Goal: Information Seeking & Learning: Learn about a topic

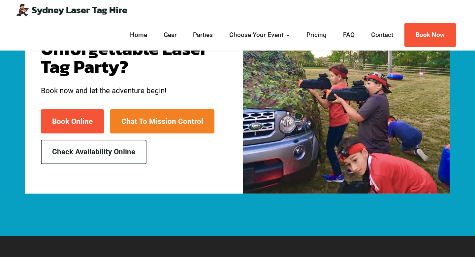
scroll to position [1280, 0]
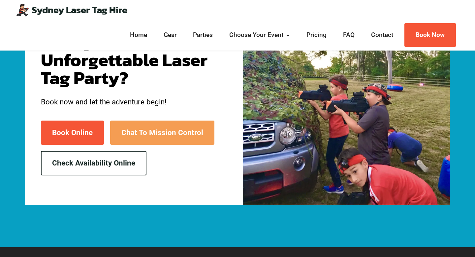
click at [186, 120] on link "Chat To Mission Control" at bounding box center [162, 132] width 104 height 24
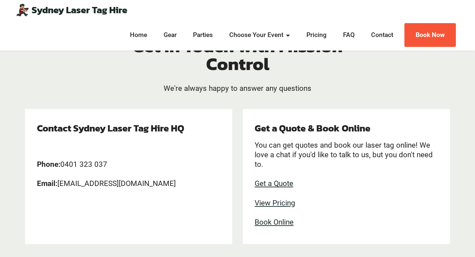
scroll to position [95, 0]
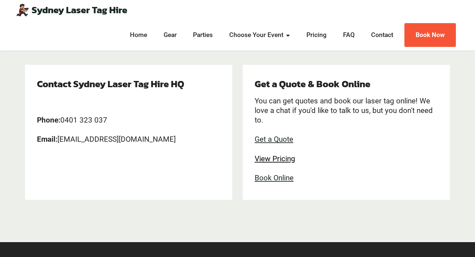
click at [279, 156] on u "View Pricing" at bounding box center [275, 158] width 41 height 9
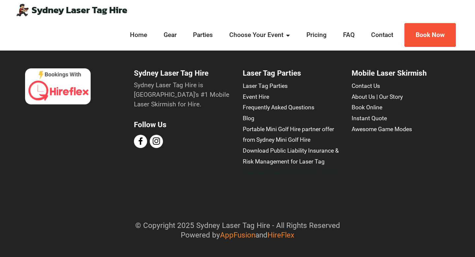
scroll to position [294, 0]
click at [157, 137] on div at bounding box center [156, 141] width 13 height 13
click at [157, 138] on span at bounding box center [156, 141] width 7 height 7
click at [145, 141] on div at bounding box center [183, 144] width 98 height 18
click at [144, 137] on div at bounding box center [183, 144] width 98 height 18
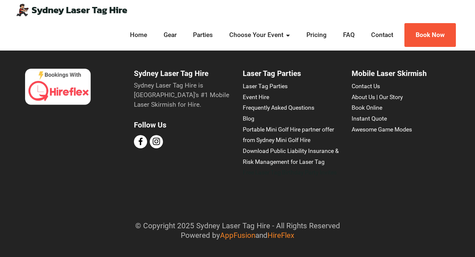
click at [143, 138] on link at bounding box center [140, 142] width 7 height 8
click at [371, 128] on link "Awesome Game Modes" at bounding box center [382, 129] width 60 height 7
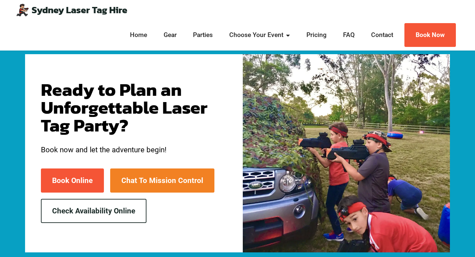
scroll to position [950, 0]
